Goal: Register for event/course

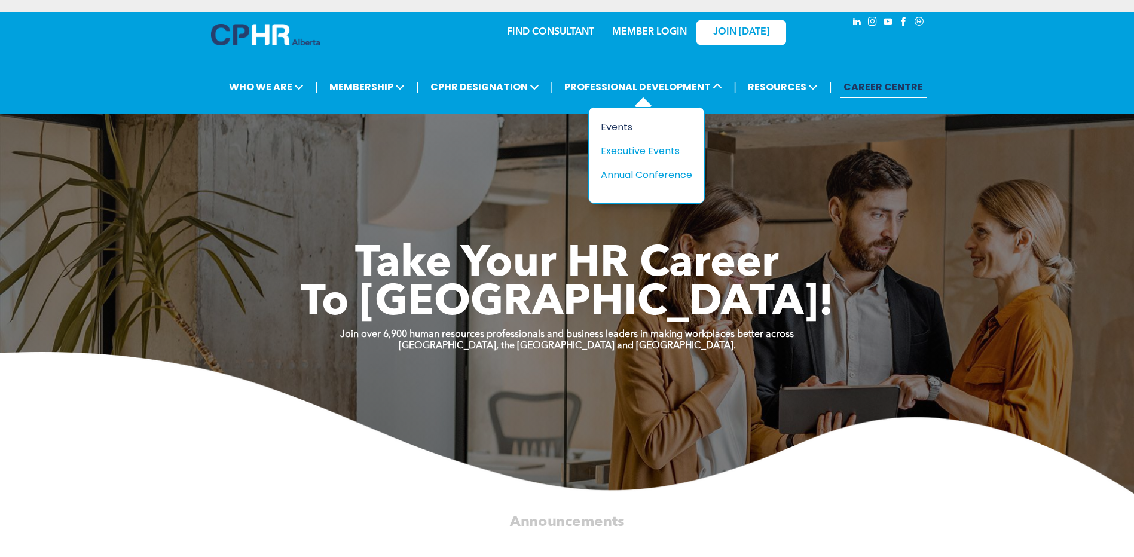
click at [631, 124] on div "Events" at bounding box center [642, 127] width 82 height 15
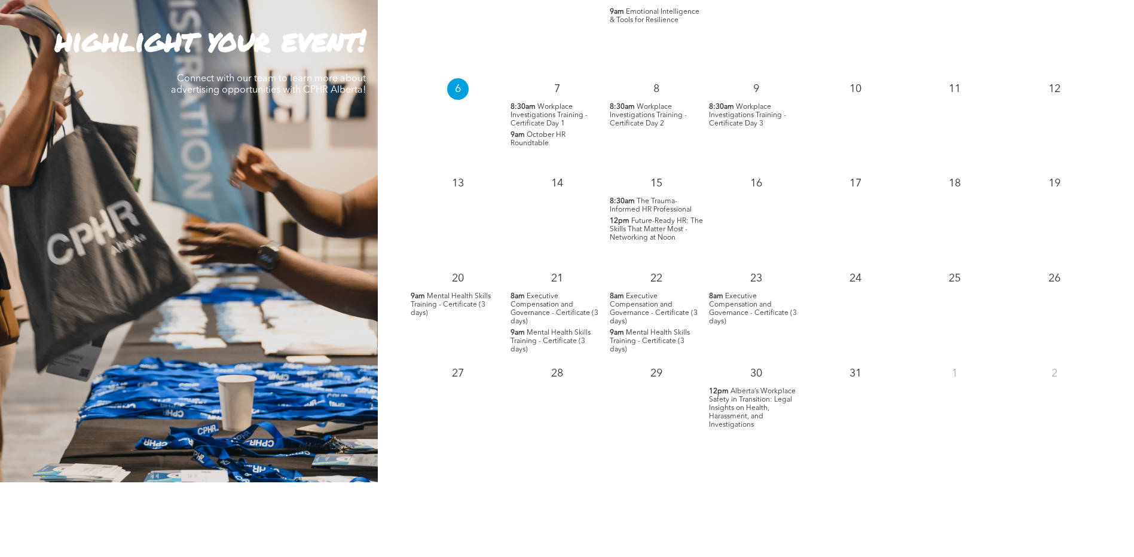
scroll to position [1016, 0]
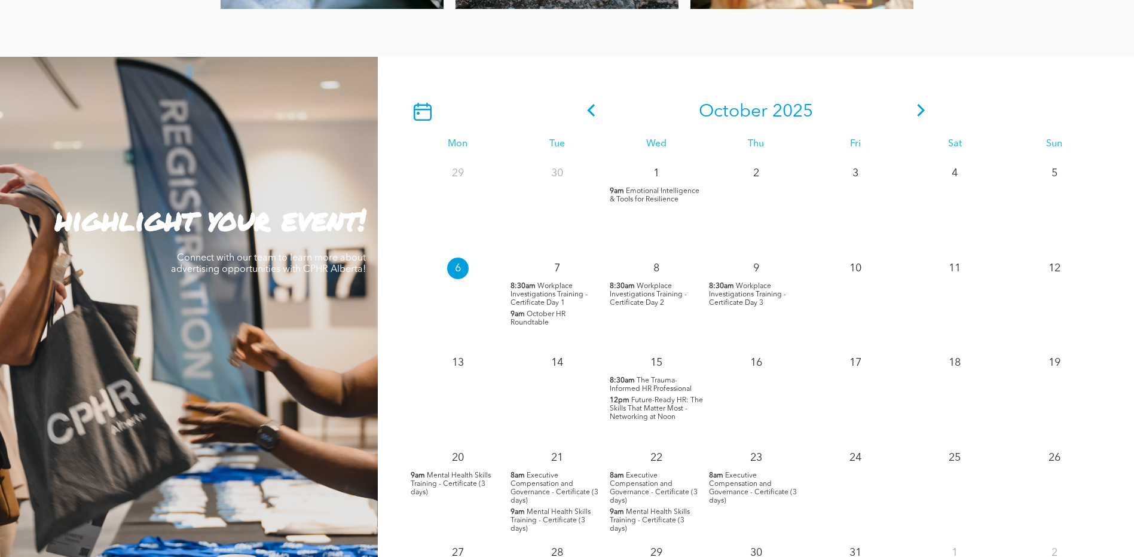
click at [925, 106] on icon at bounding box center [921, 110] width 18 height 13
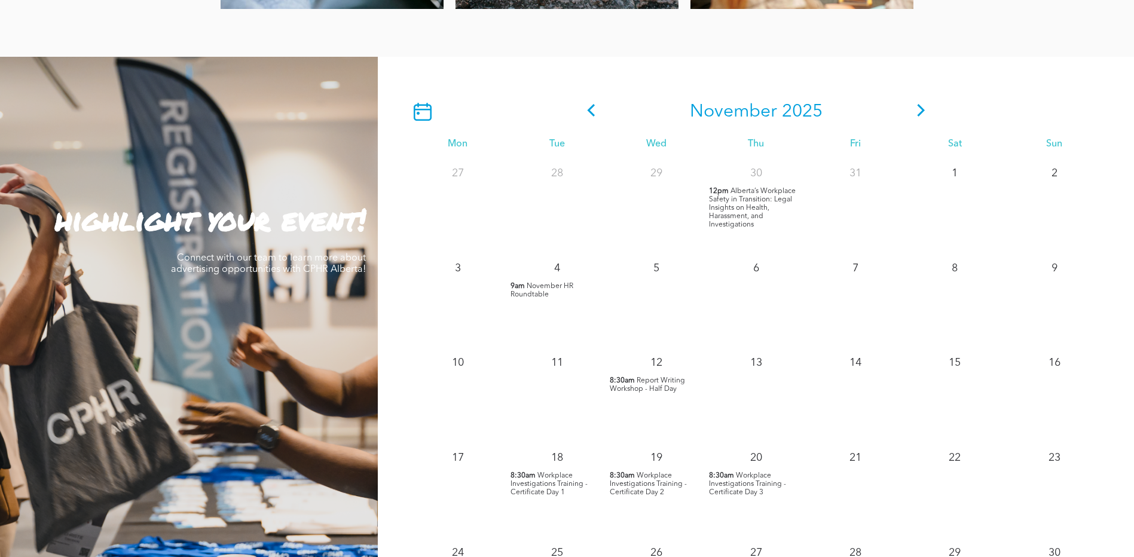
scroll to position [1076, 0]
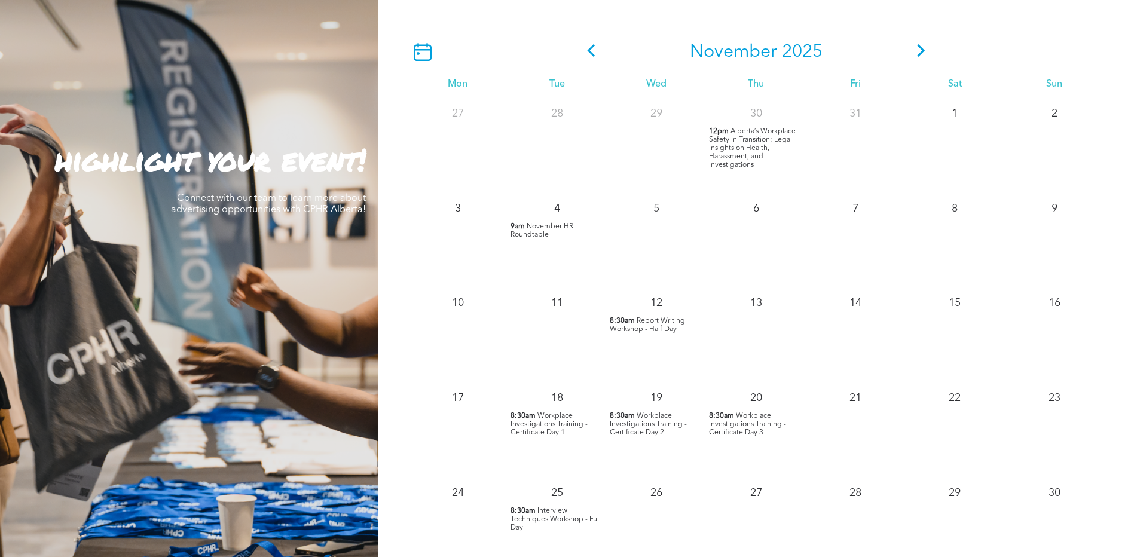
click at [736, 142] on span "Alberta’s Workplace Safety in Transition: Legal Insights on Health, Harassment,…" at bounding box center [752, 148] width 87 height 41
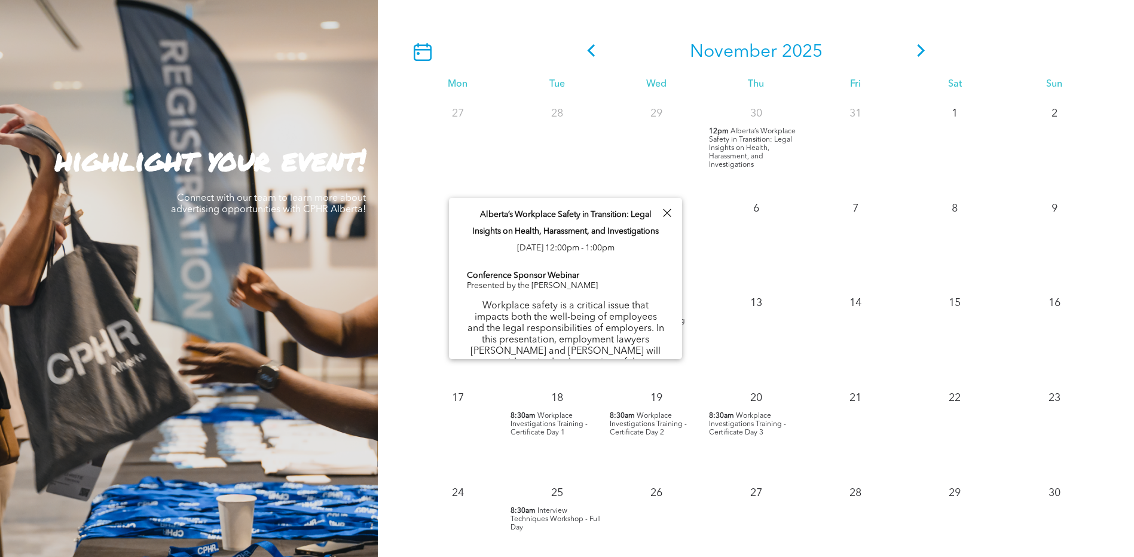
click at [963, 41] on div "[DATE]" at bounding box center [756, 52] width 696 height 38
click at [665, 214] on div at bounding box center [667, 213] width 16 height 16
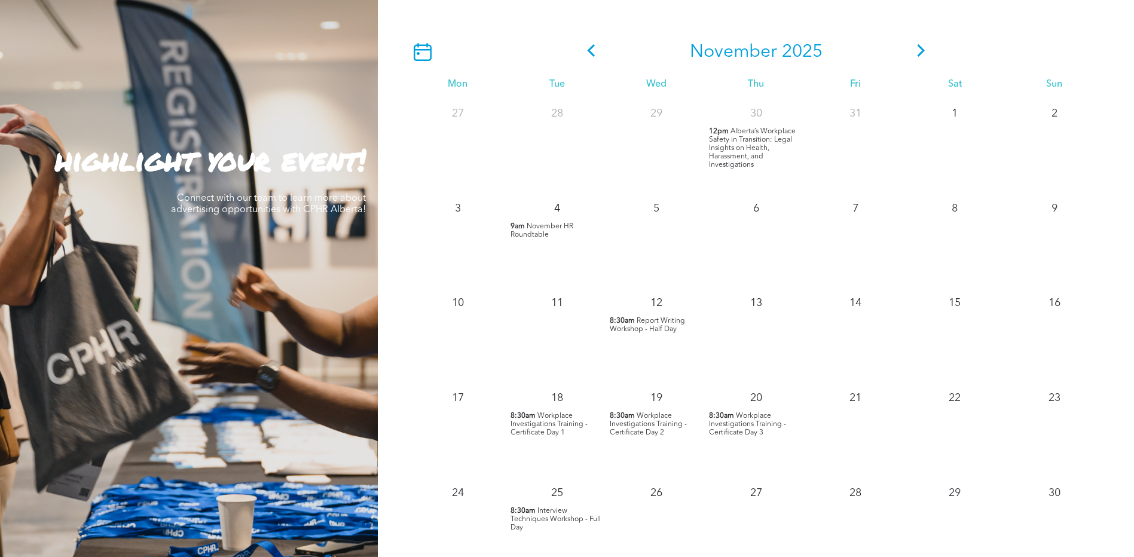
scroll to position [1196, 0]
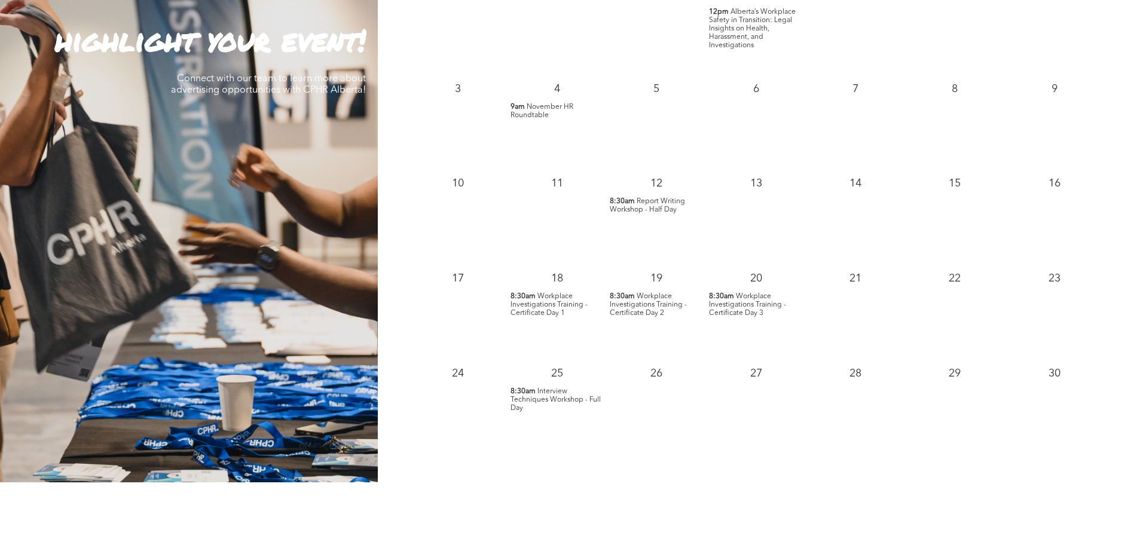
click at [555, 304] on span "Workplace Investigations Training - Certificate Day 1" at bounding box center [548, 305] width 77 height 24
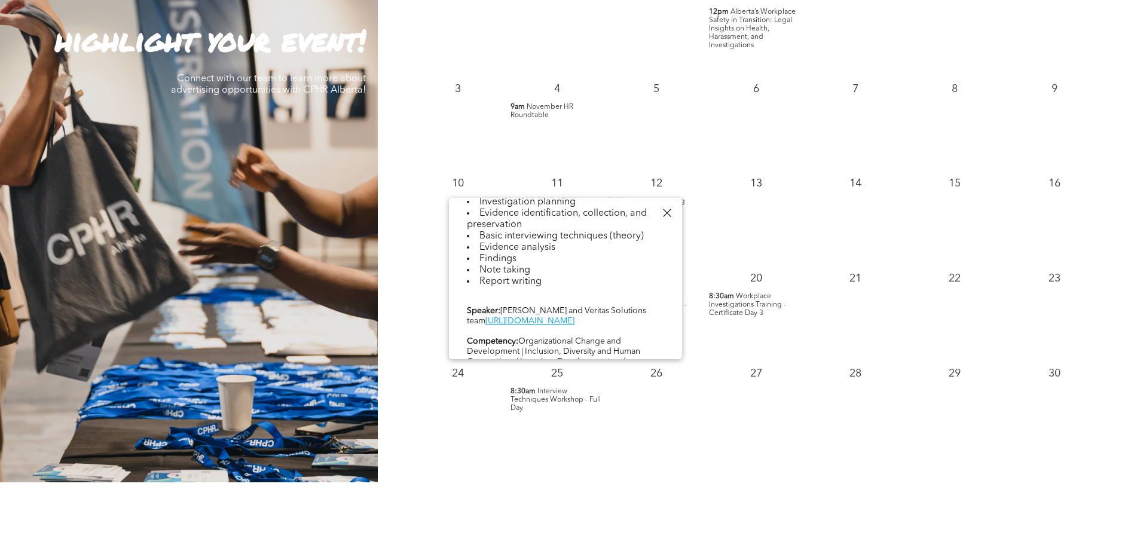
scroll to position [543, 0]
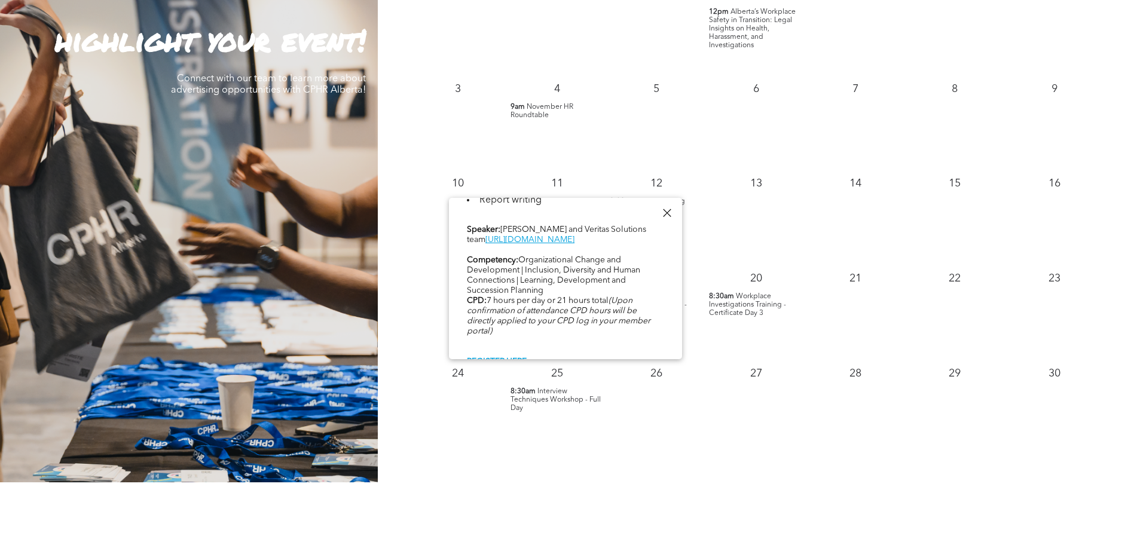
click at [666, 212] on div at bounding box center [667, 213] width 16 height 16
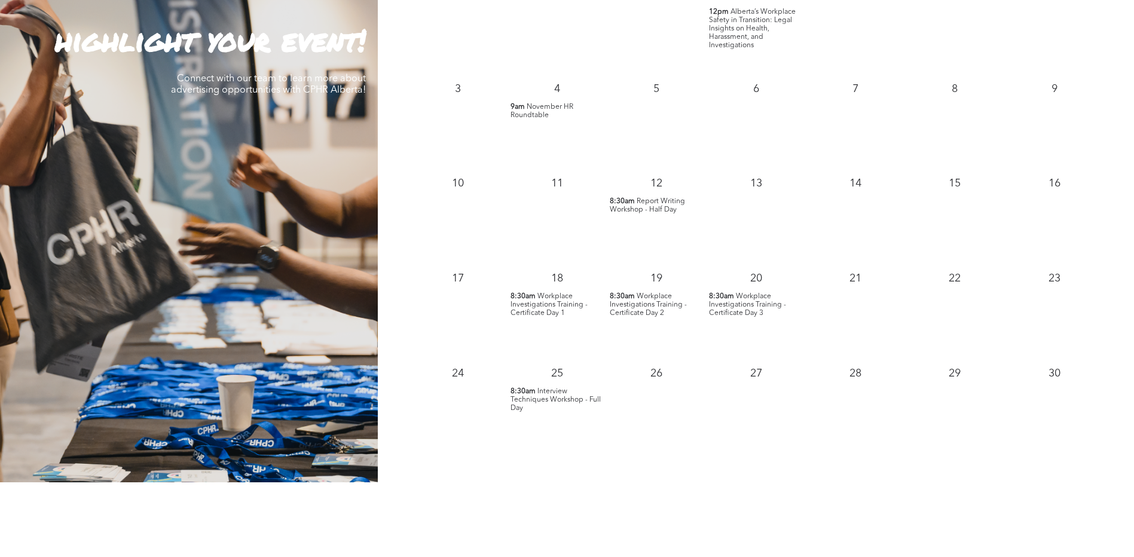
click at [647, 305] on span "Workplace Investigations Training - Certificate Day 2" at bounding box center [648, 305] width 77 height 24
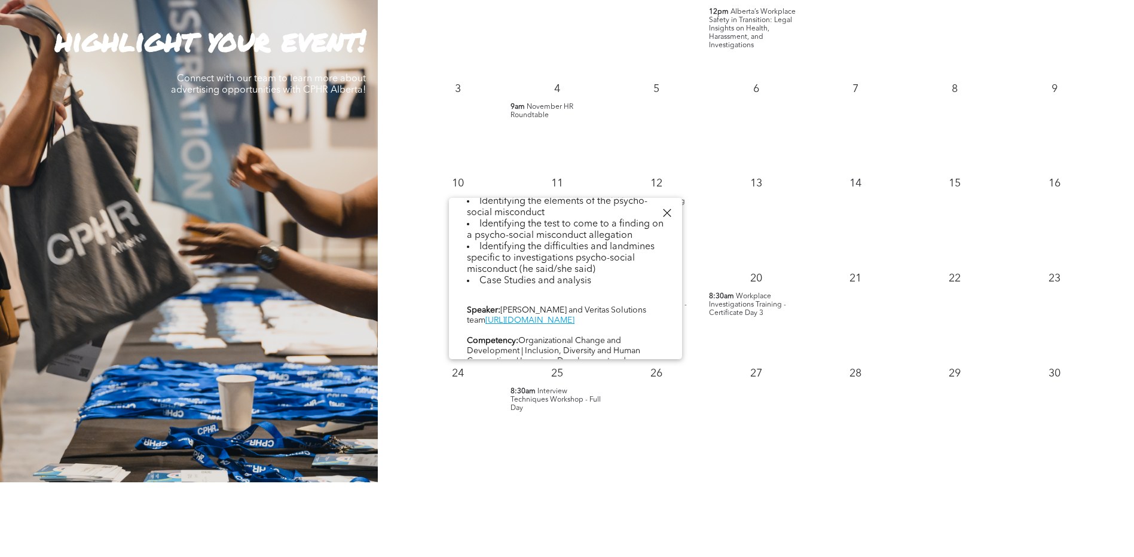
scroll to position [598, 0]
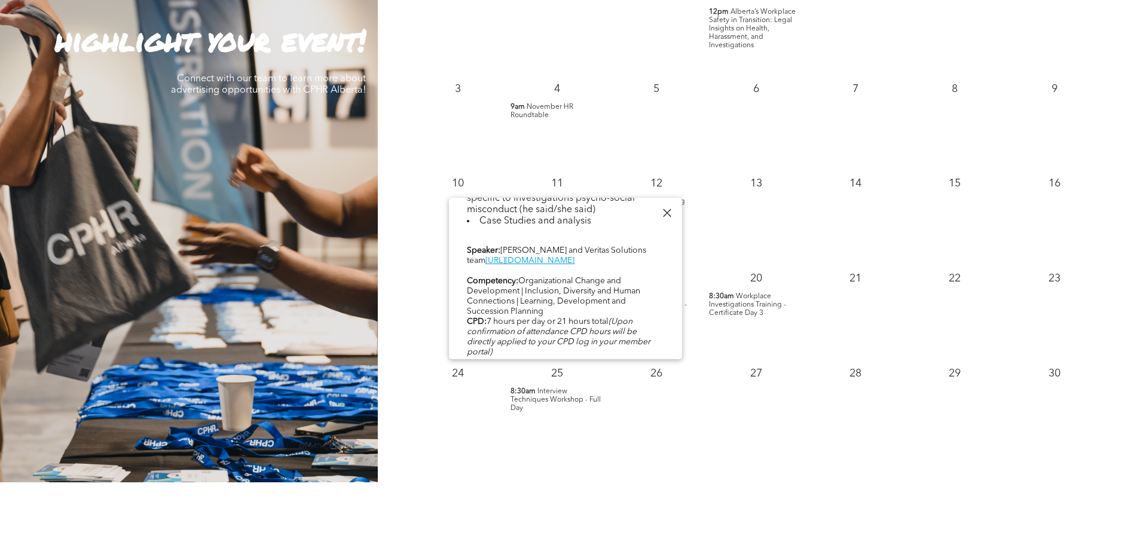
click at [666, 215] on div at bounding box center [667, 213] width 16 height 16
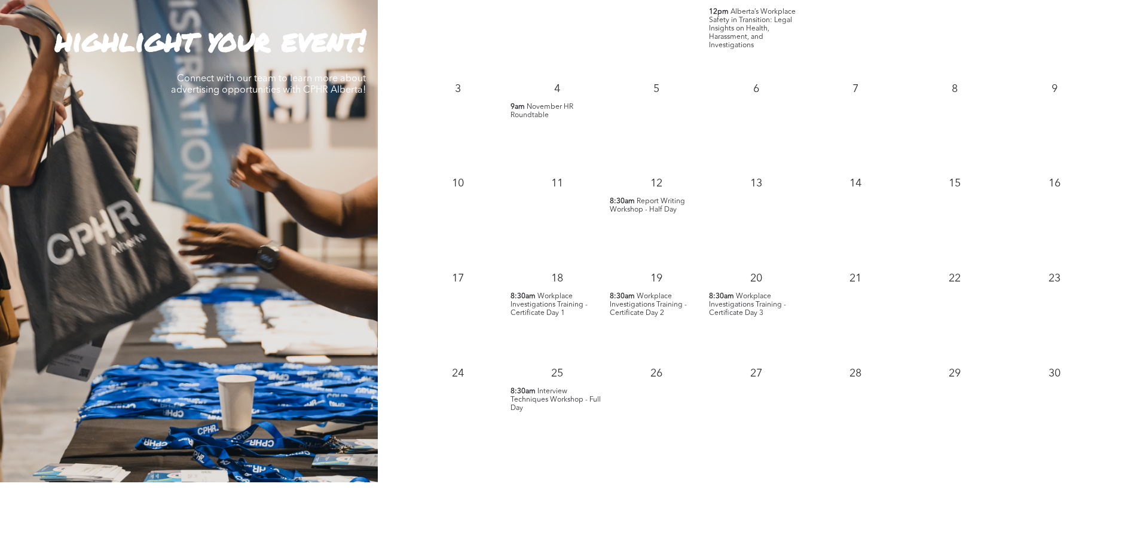
click at [726, 298] on span "8:30am" at bounding box center [721, 296] width 25 height 8
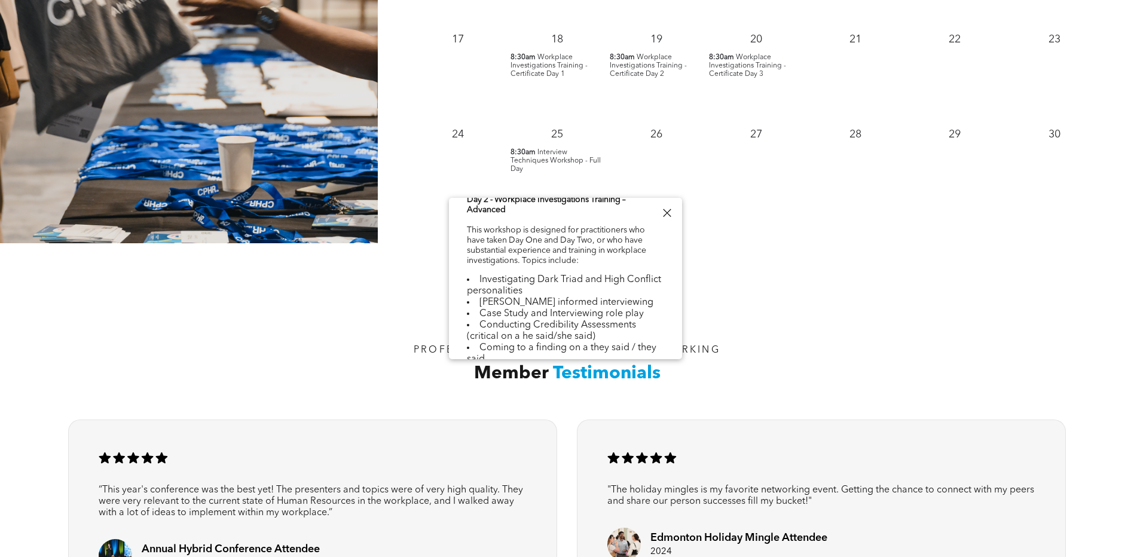
scroll to position [418, 0]
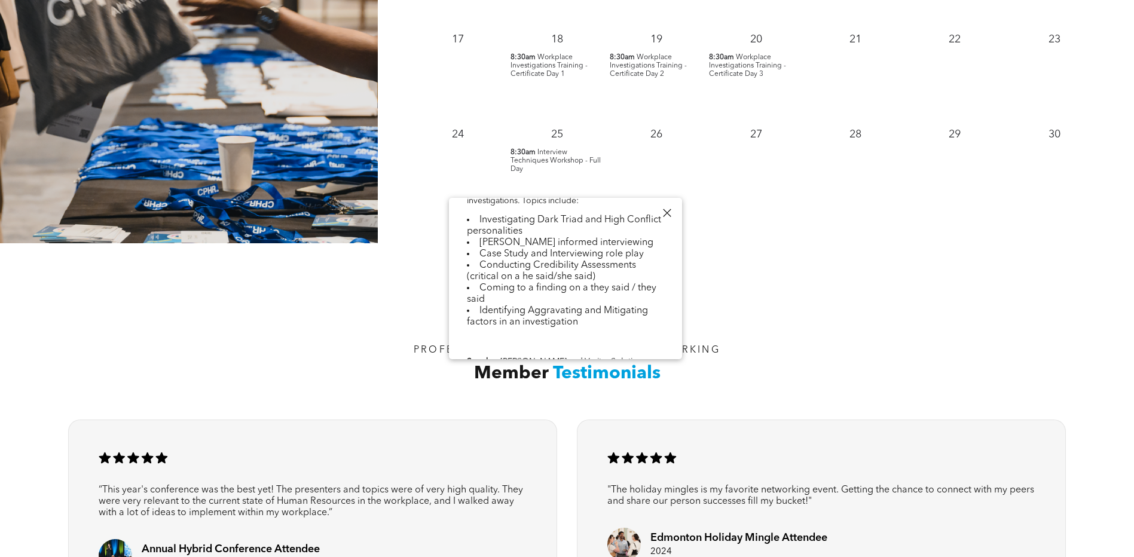
click at [669, 215] on div at bounding box center [667, 213] width 16 height 16
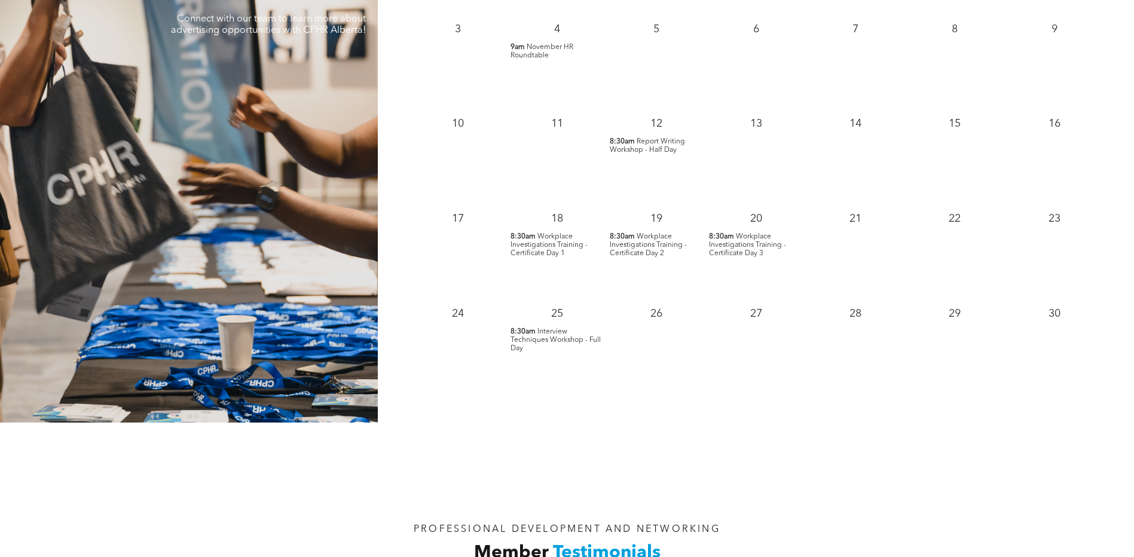
scroll to position [1136, 0]
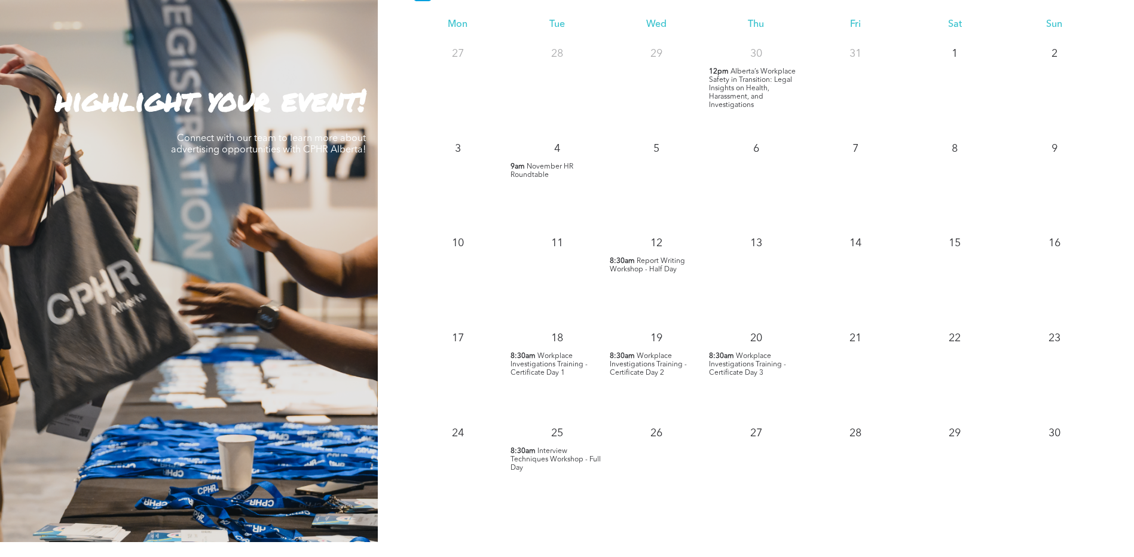
click at [532, 460] on span "Interview Techniques Workshop - Full Day" at bounding box center [555, 460] width 90 height 24
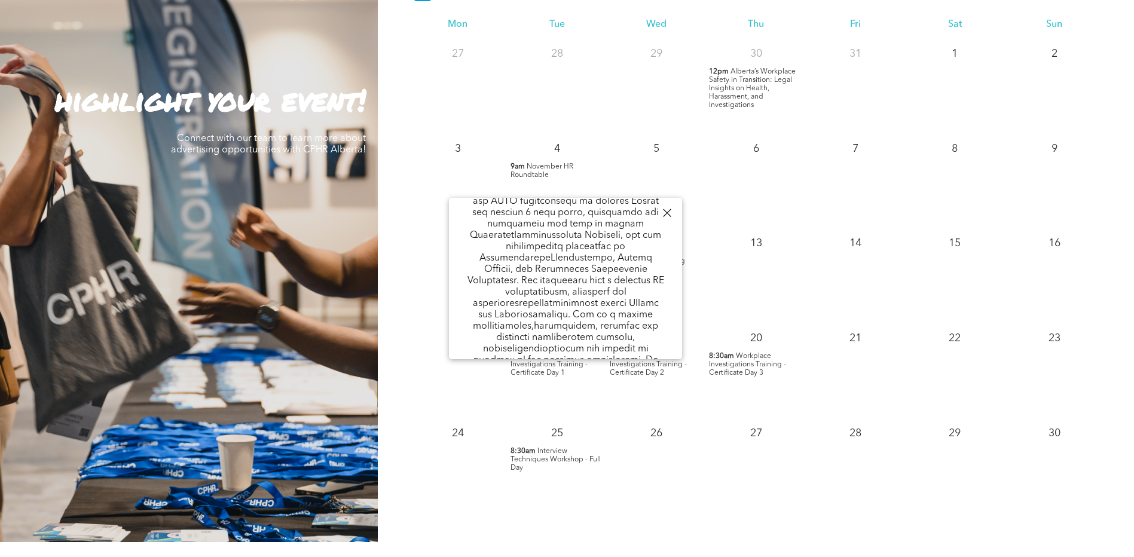
scroll to position [770, 0]
click at [664, 216] on div at bounding box center [667, 213] width 16 height 16
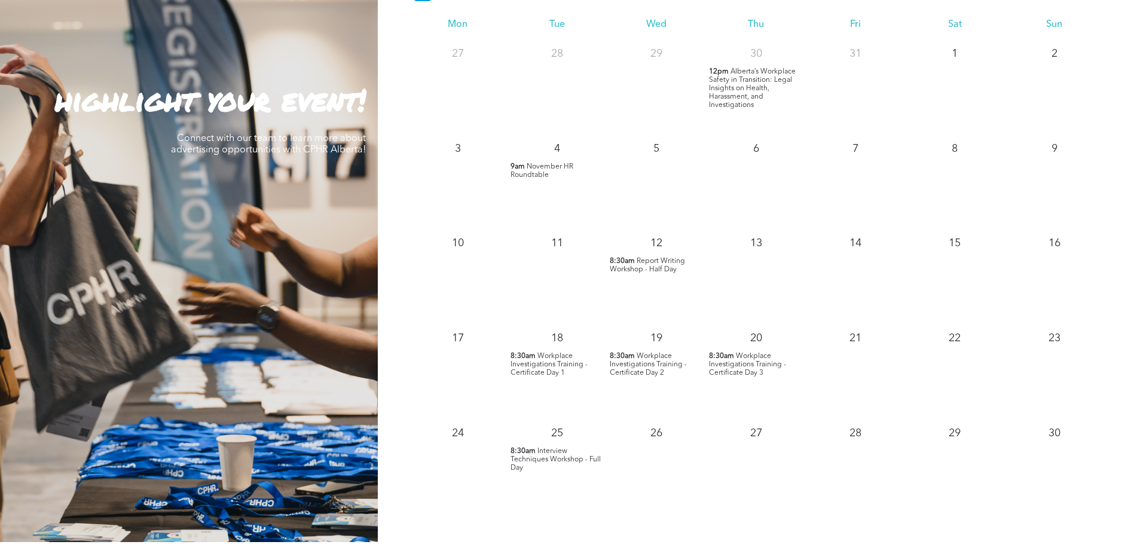
scroll to position [897, 0]
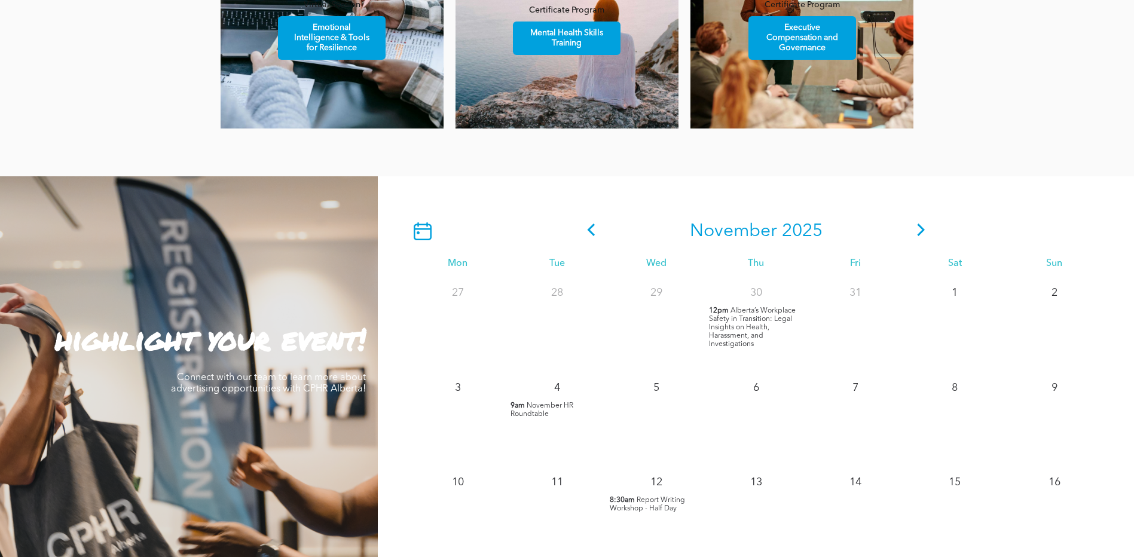
click at [920, 234] on icon at bounding box center [921, 230] width 18 height 13
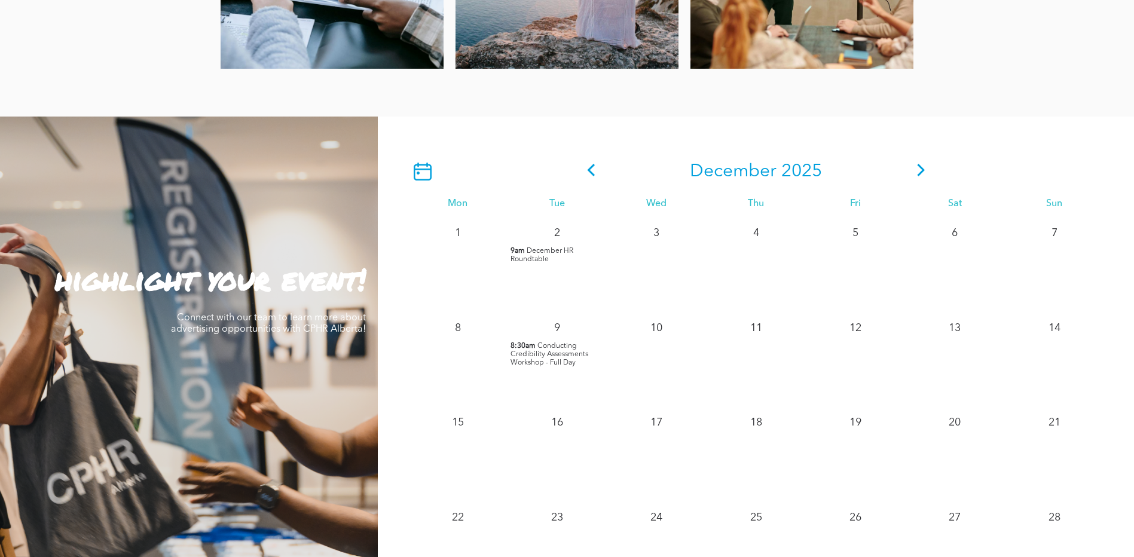
scroll to position [1016, 0]
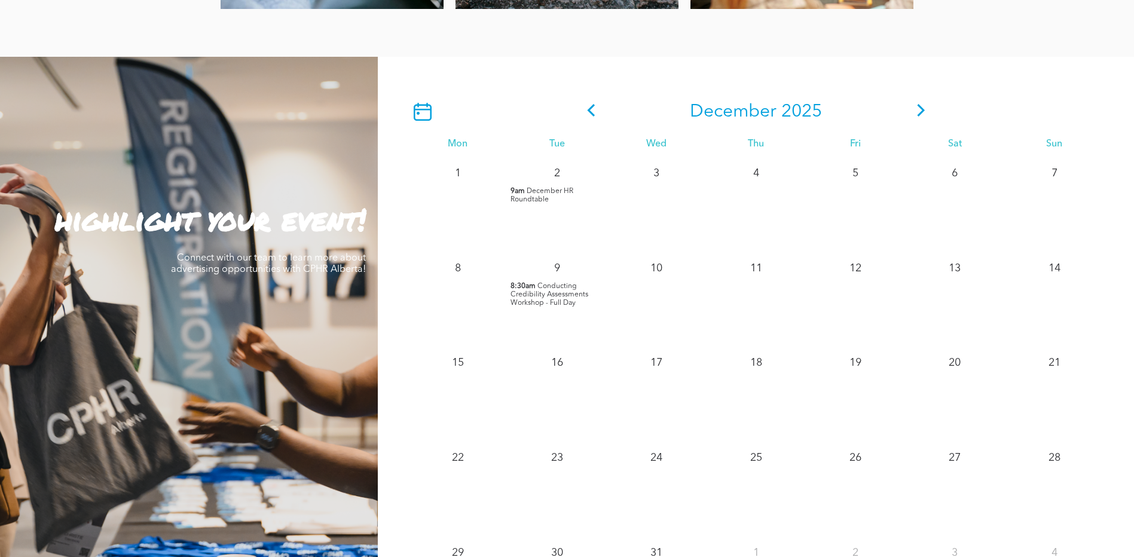
click at [570, 296] on span "Conducting Credibility Assessments Workshop - Full Day" at bounding box center [549, 295] width 78 height 24
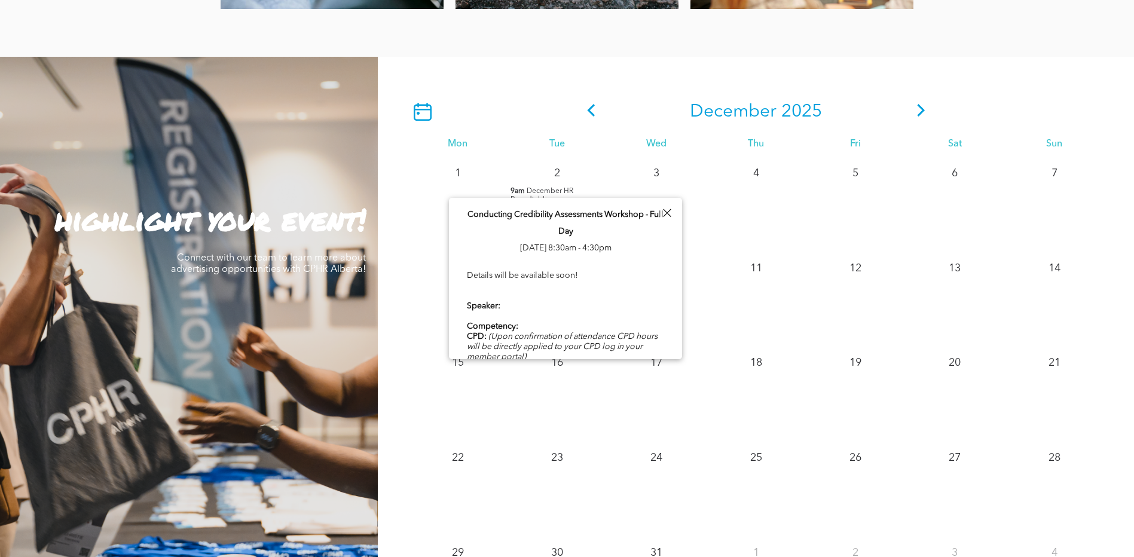
scroll to position [44, 0]
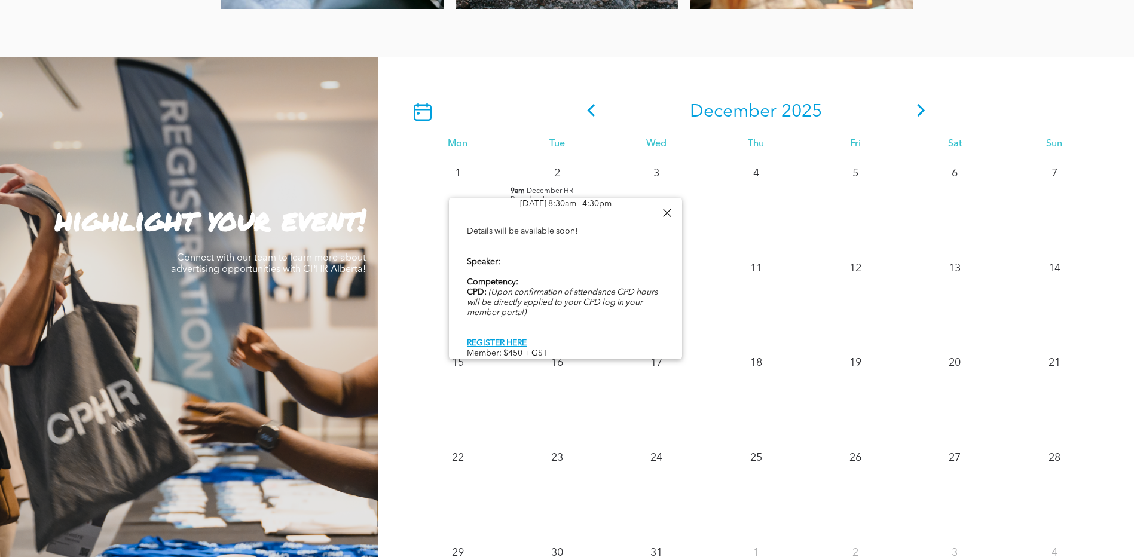
click at [667, 212] on div at bounding box center [667, 213] width 16 height 16
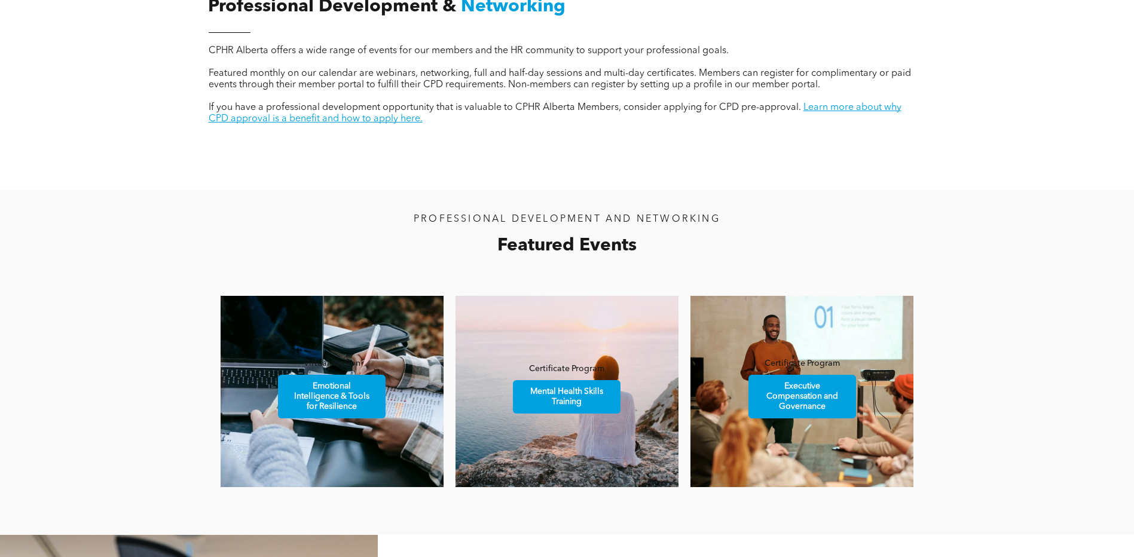
scroll to position [418, 0]
